Goal: Task Accomplishment & Management: Use online tool/utility

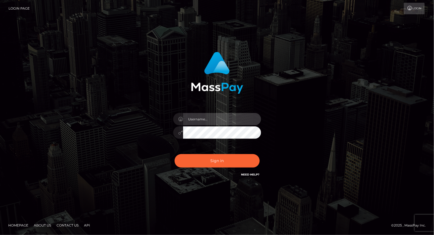
click at [204, 120] on input "text" at bounding box center [222, 119] width 78 height 12
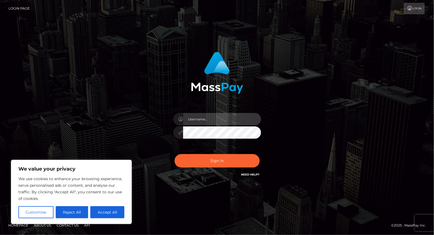
type input "yjoshi"
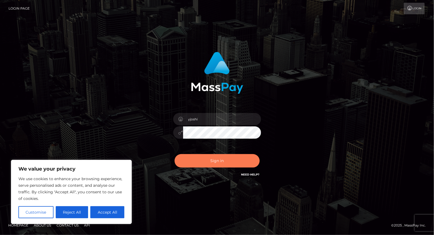
click at [222, 164] on button "Sign in" at bounding box center [217, 160] width 85 height 13
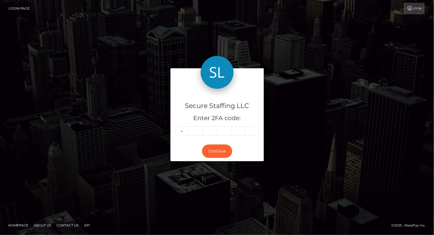
type input "7"
type input "9"
type input "1"
type input "7"
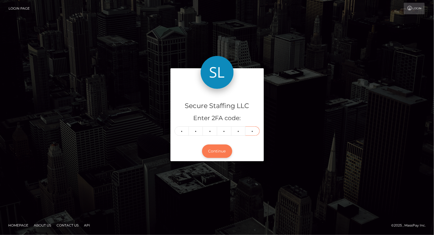
type input "6"
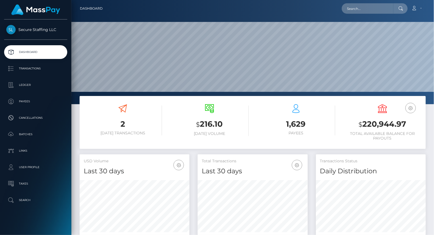
scroll to position [97, 110]
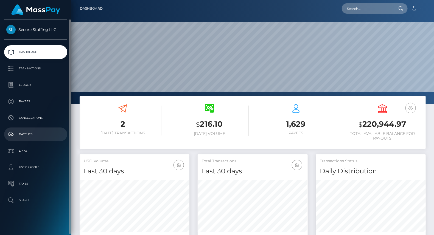
click at [35, 134] on p "Batches" at bounding box center [35, 134] width 59 height 8
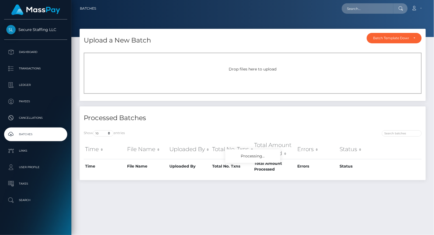
click at [410, 56] on div "Drop files here to upload" at bounding box center [253, 73] width 338 height 41
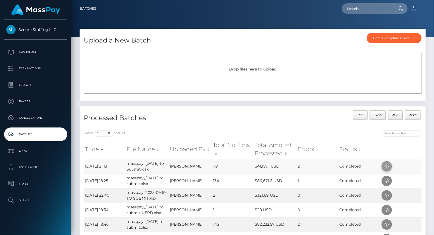
click at [390, 167] on span at bounding box center [387, 166] width 10 height 10
click at [252, 71] on span "Drop files here to upload" at bounding box center [253, 69] width 48 height 5
